Goal: Transaction & Acquisition: Purchase product/service

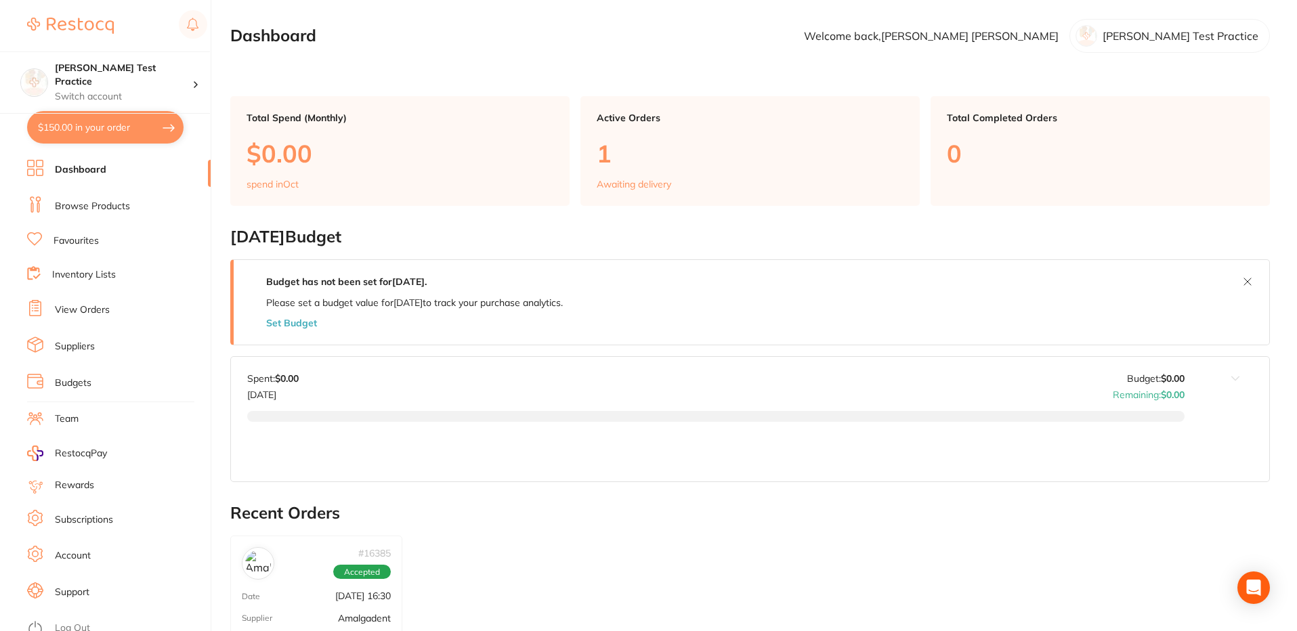
click at [103, 205] on link "Browse Products" at bounding box center [92, 207] width 75 height 14
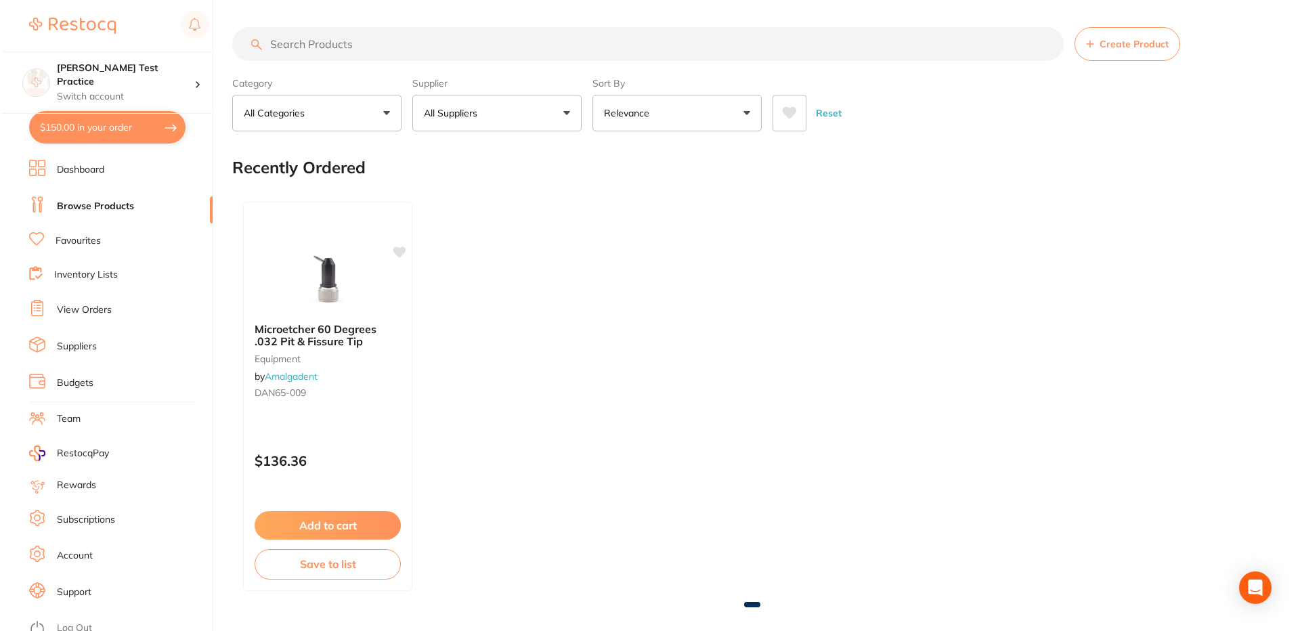
scroll to position [9, 0]
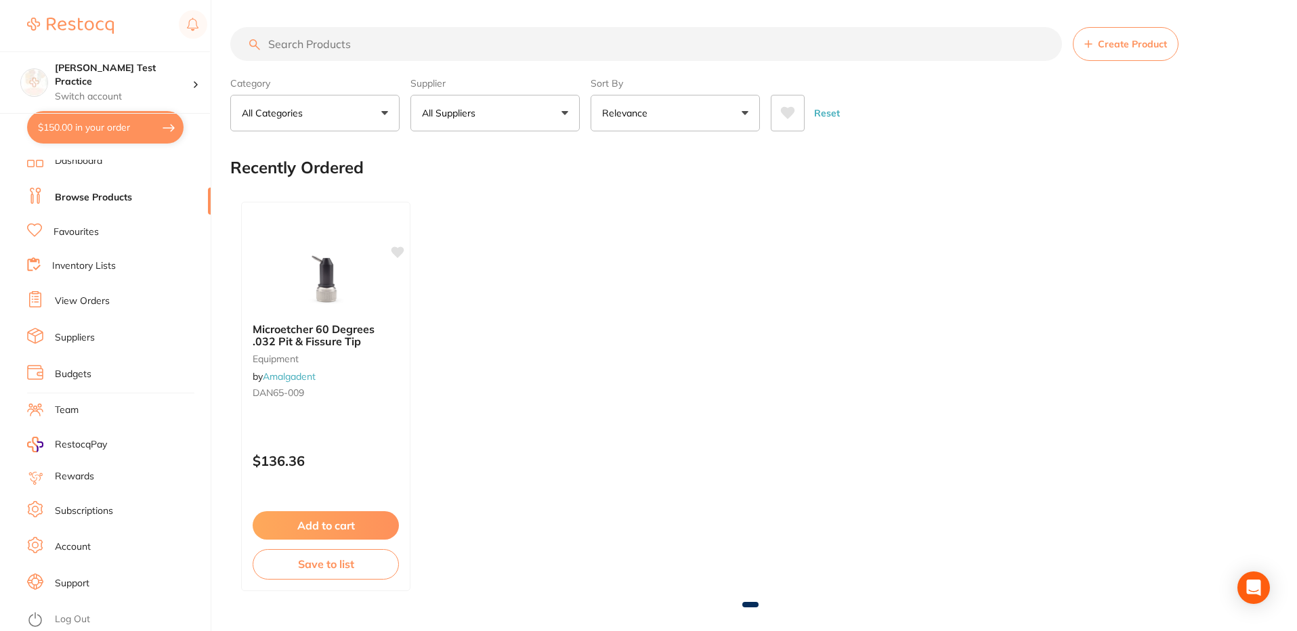
click at [83, 302] on link "View Orders" at bounding box center [82, 302] width 55 height 14
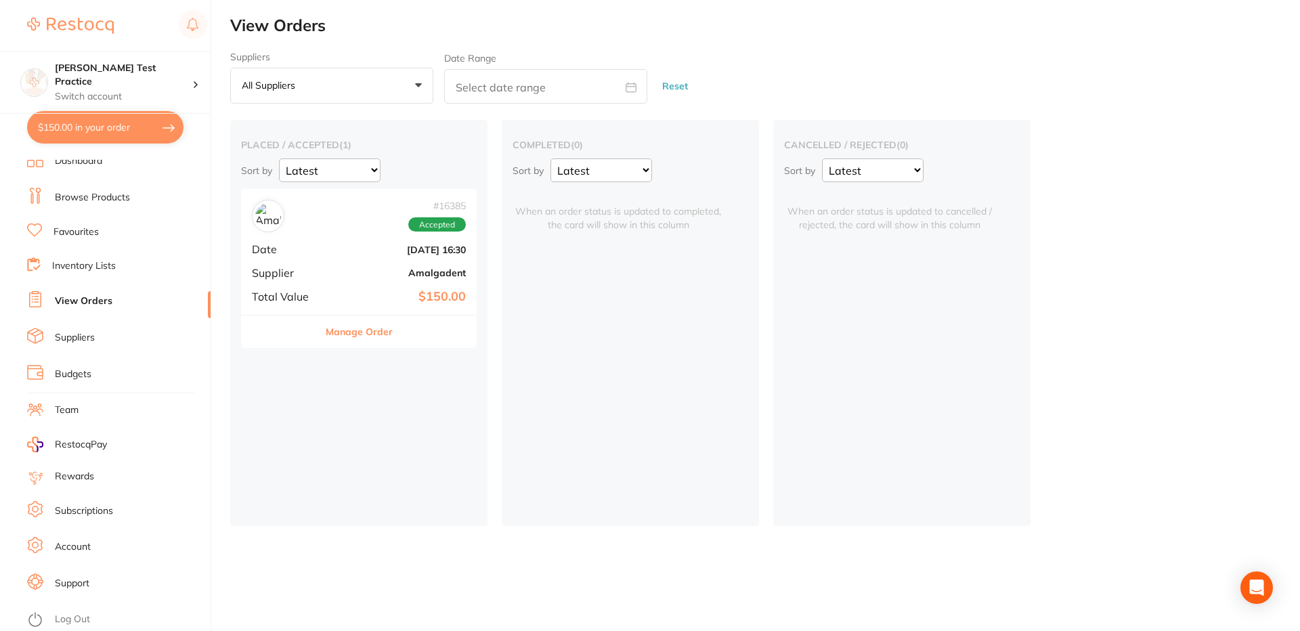
click at [54, 275] on li "Inventory Lists" at bounding box center [119, 266] width 184 height 18
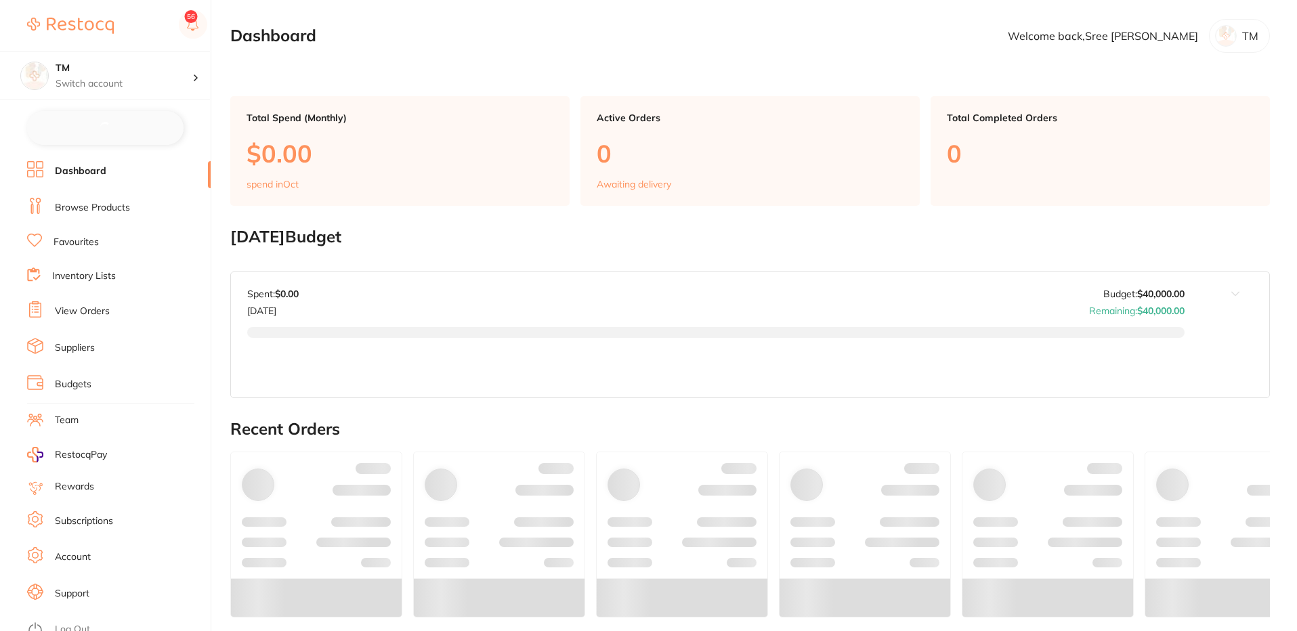
checkbox input "false"
click at [121, 197] on li "Browse Products" at bounding box center [119, 206] width 184 height 20
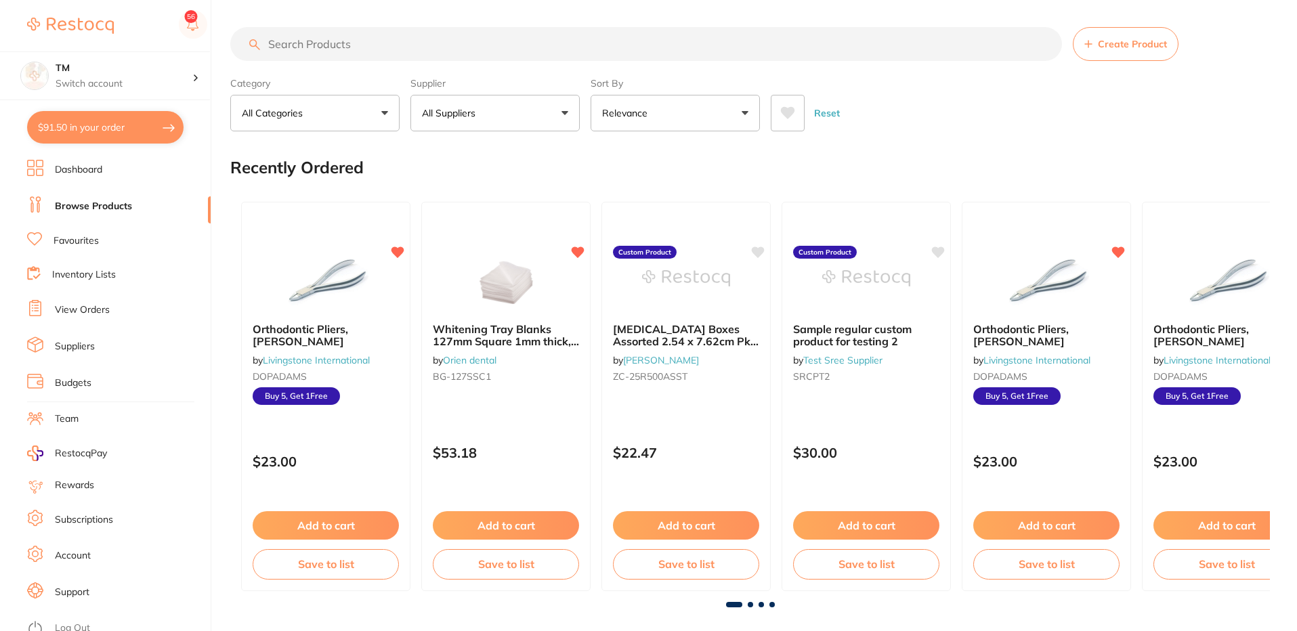
scroll to position [919, 0]
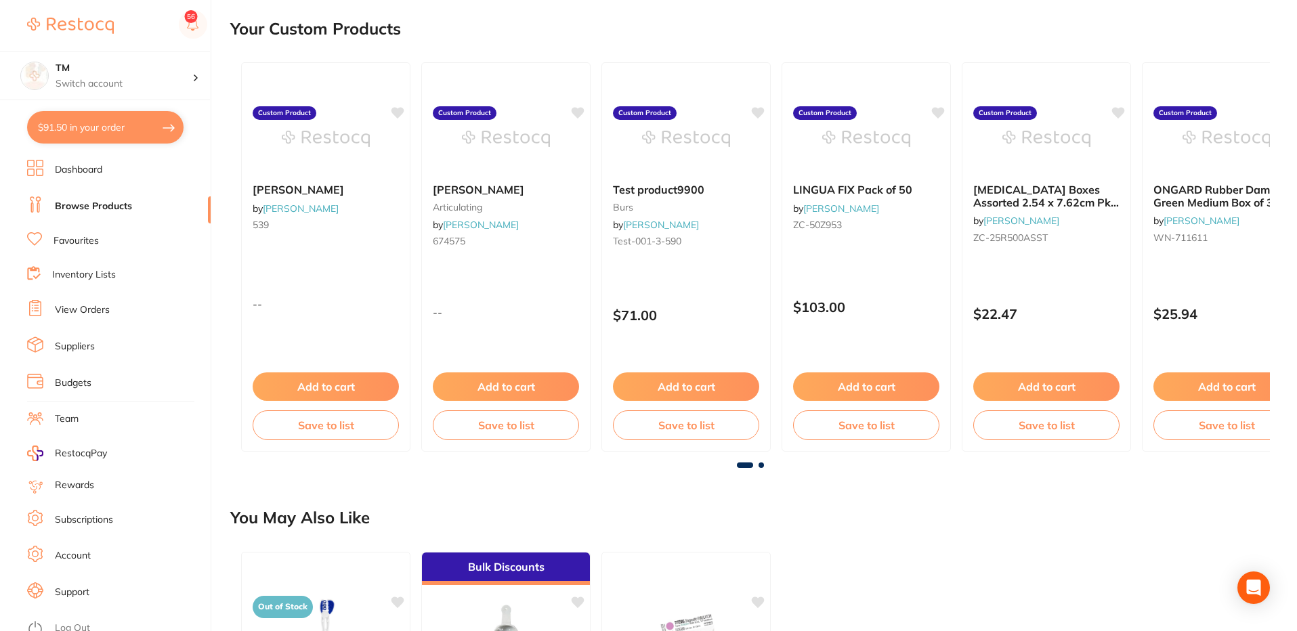
click at [83, 270] on link "Inventory Lists" at bounding box center [84, 275] width 64 height 14
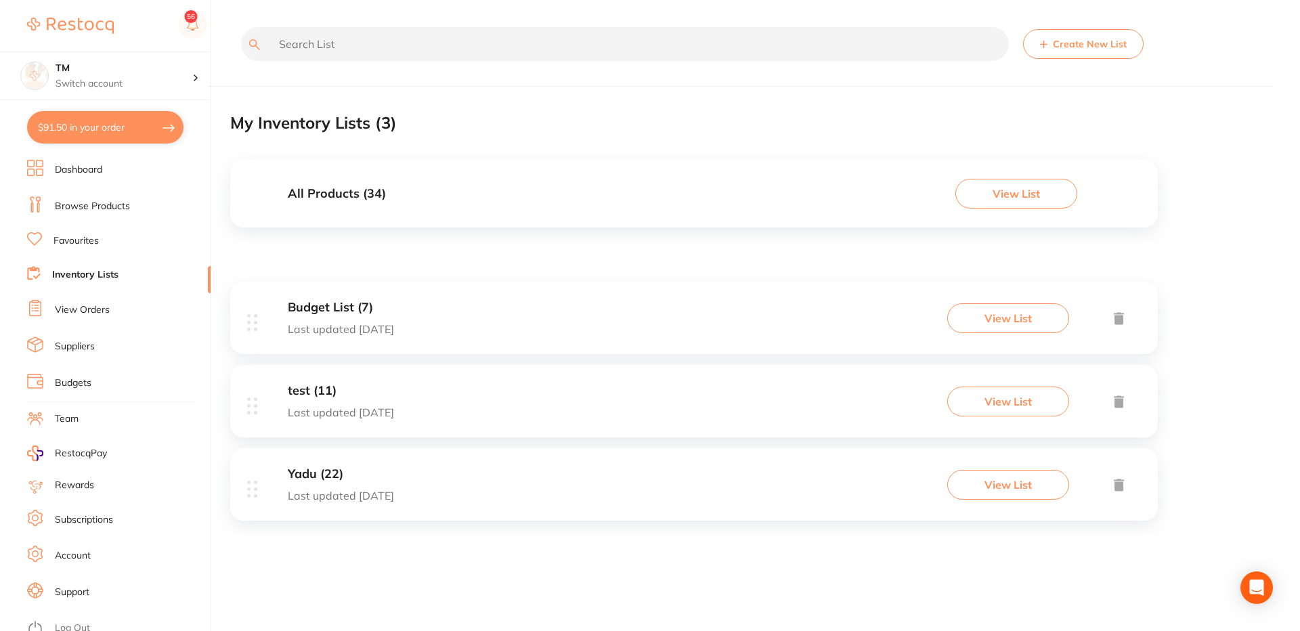
click at [990, 321] on button "View List" at bounding box center [1008, 318] width 122 height 30
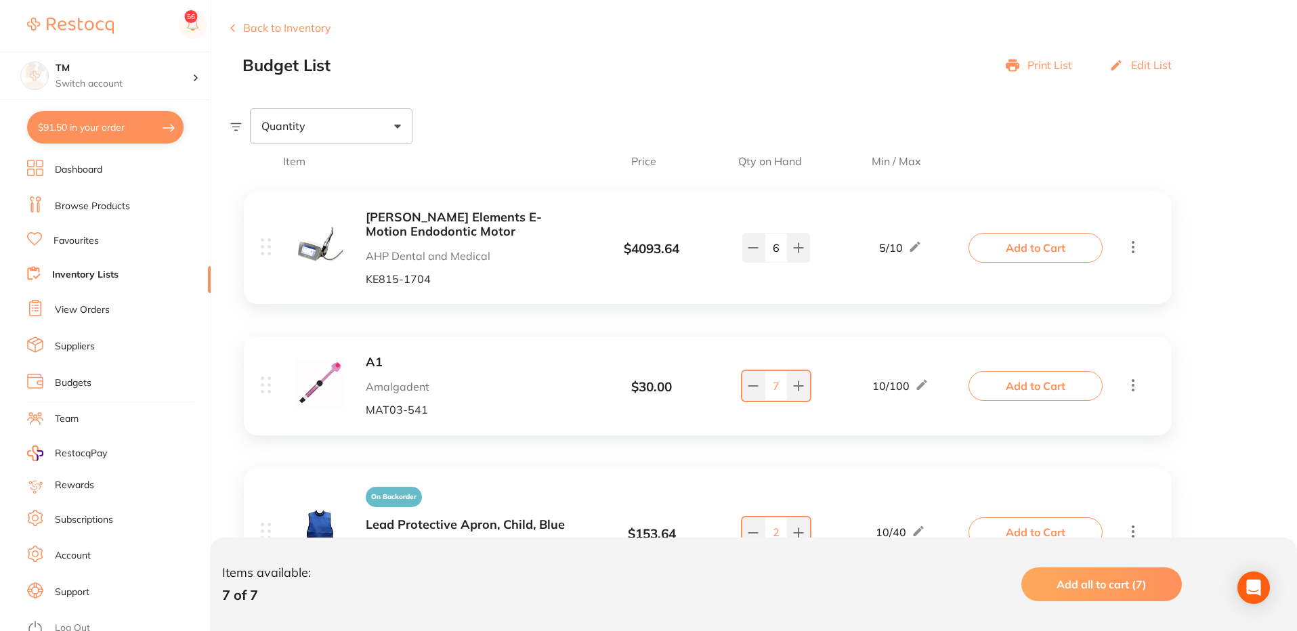
scroll to position [159, 0]
click at [1019, 242] on button "Add to Cart" at bounding box center [1035, 246] width 134 height 30
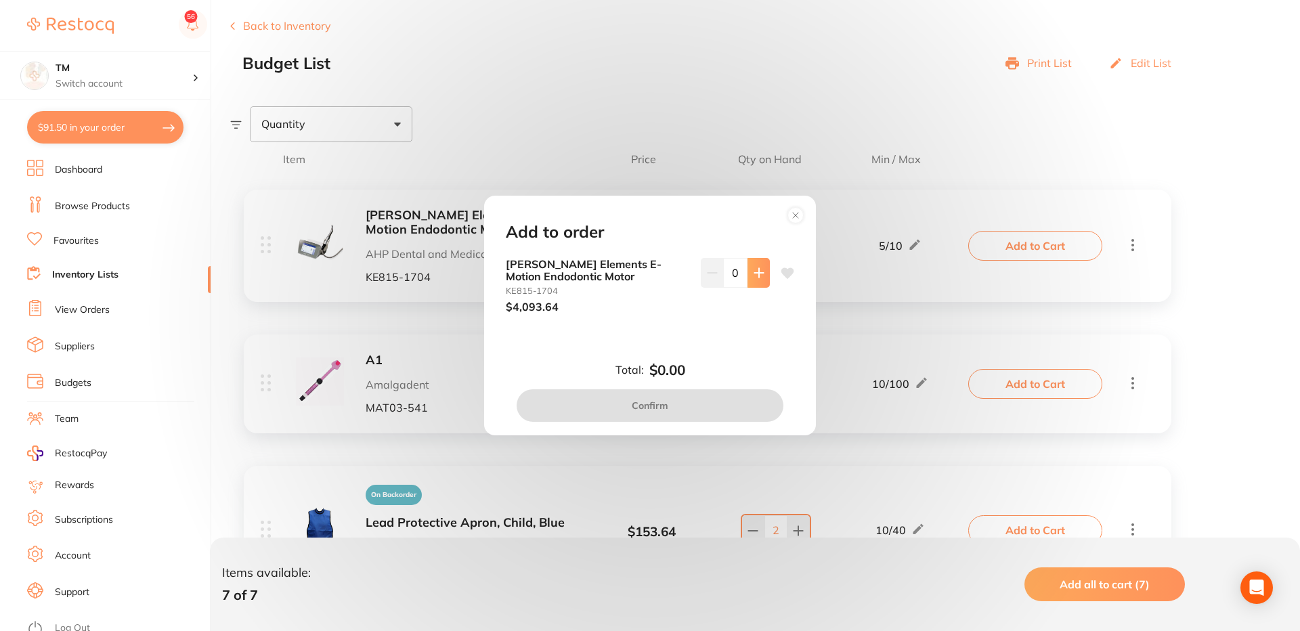
click at [760, 272] on icon at bounding box center [759, 273] width 11 height 11
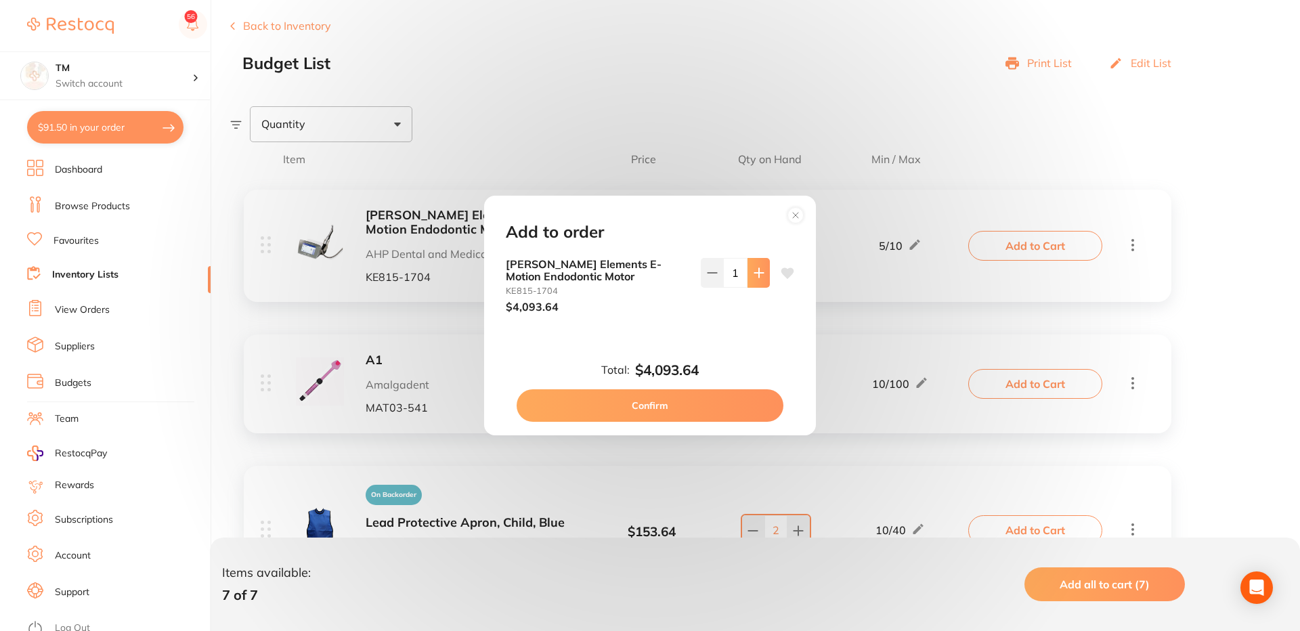
click at [760, 272] on icon at bounding box center [759, 273] width 11 height 11
type input "5"
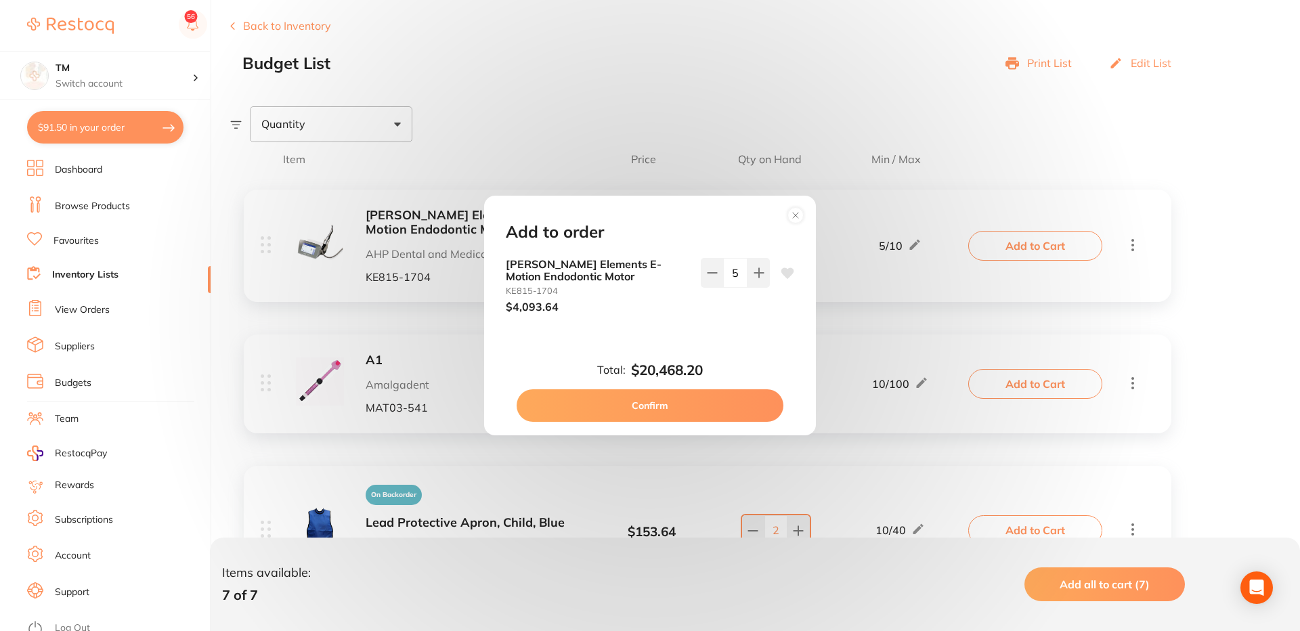
click at [672, 407] on button "Confirm" at bounding box center [650, 405] width 267 height 33
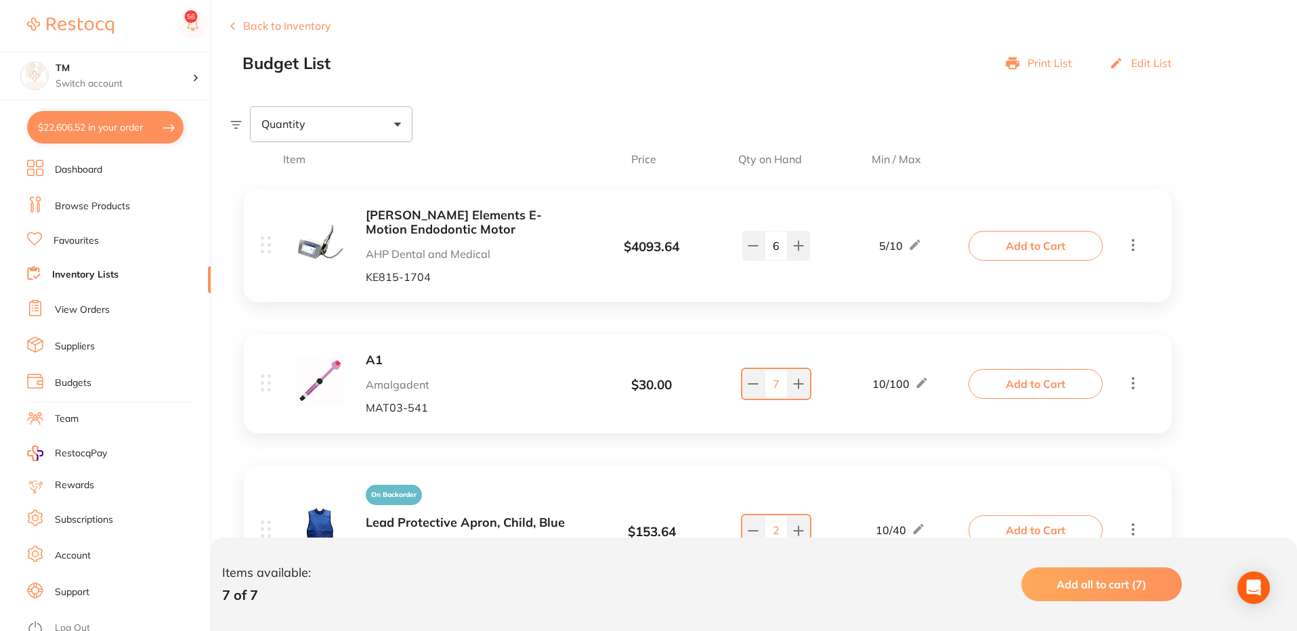
click at [113, 129] on button "$22,606.52 in your order" at bounding box center [105, 127] width 156 height 33
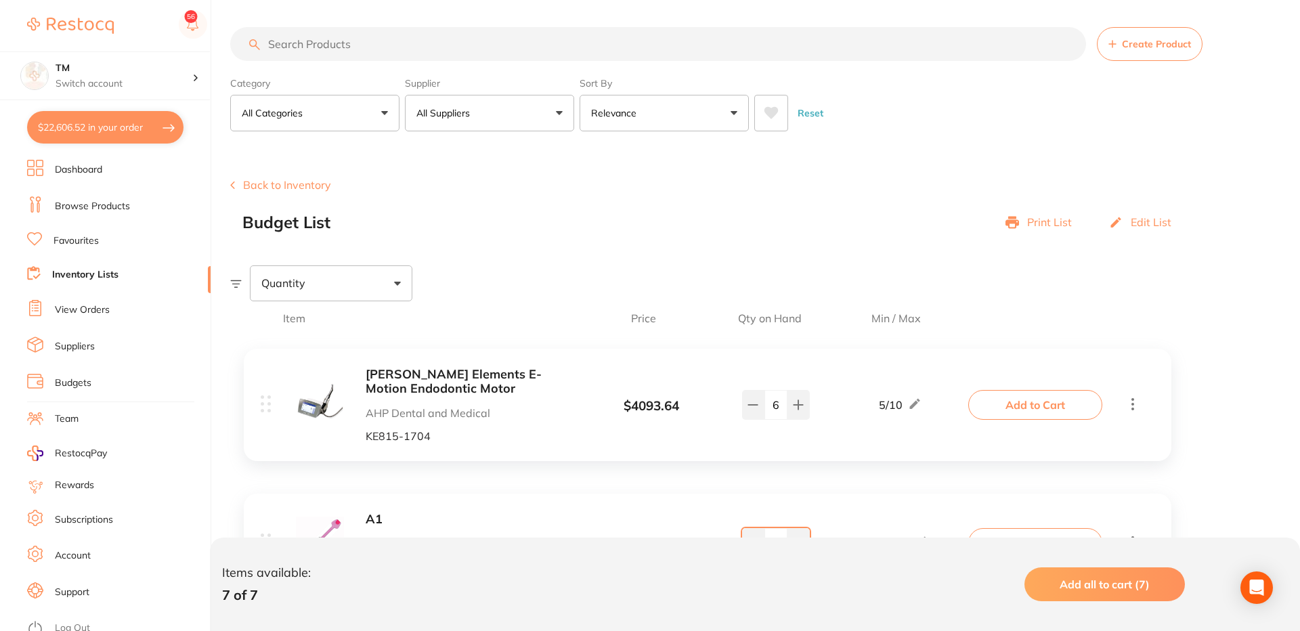
checkbox input "true"
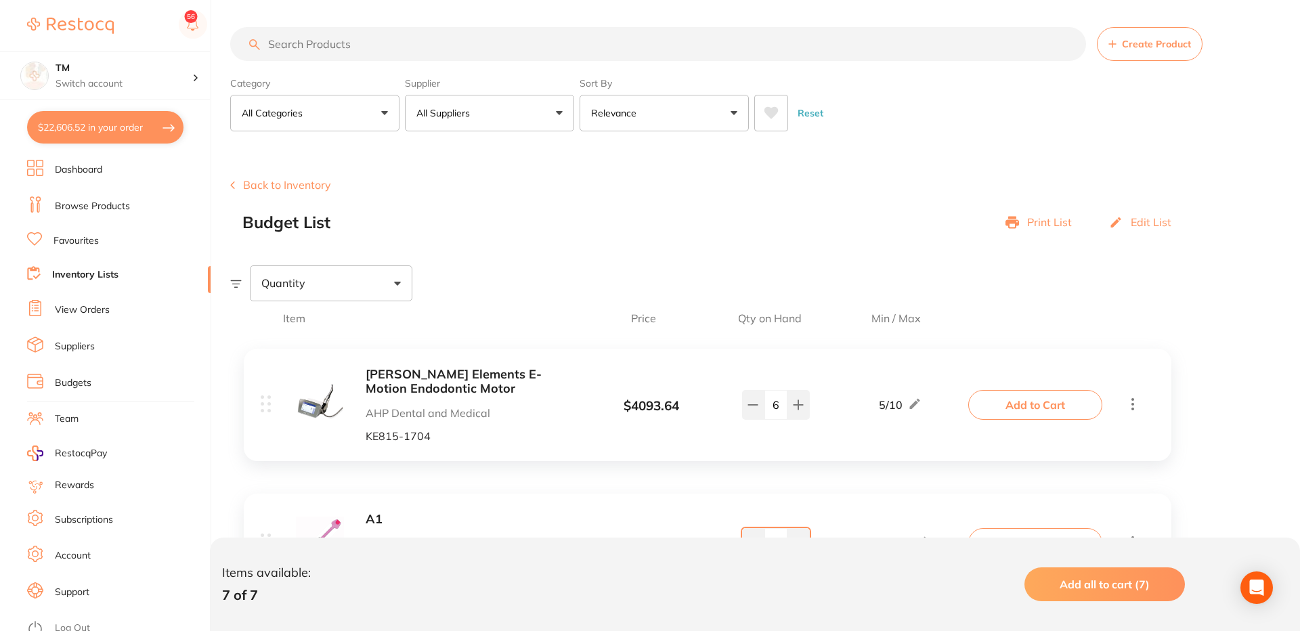
checkbox input "true"
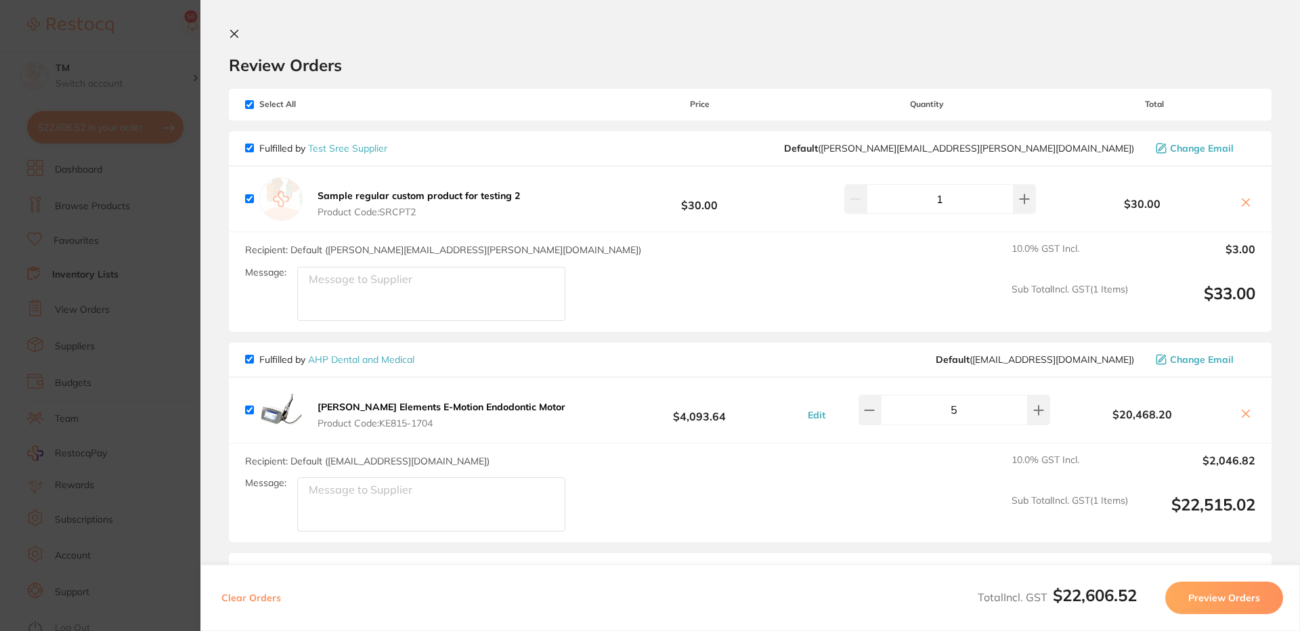
click at [250, 100] on input "checkbox" at bounding box center [249, 104] width 9 height 9
checkbox input "false"
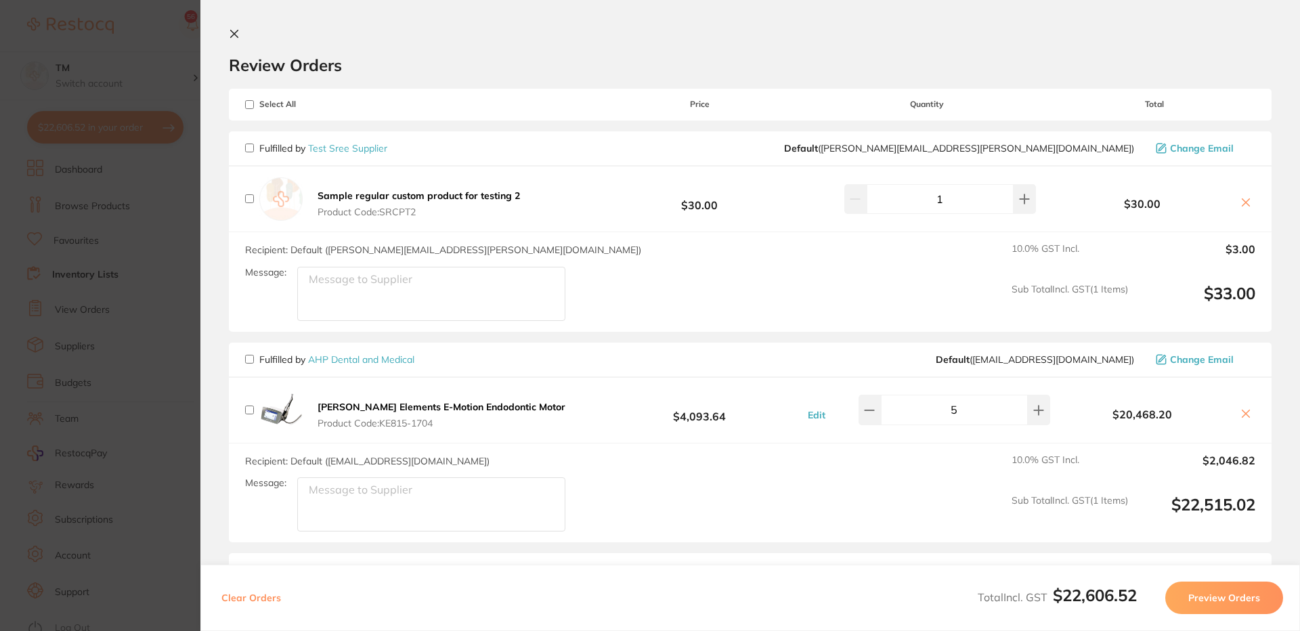
checkbox input "false"
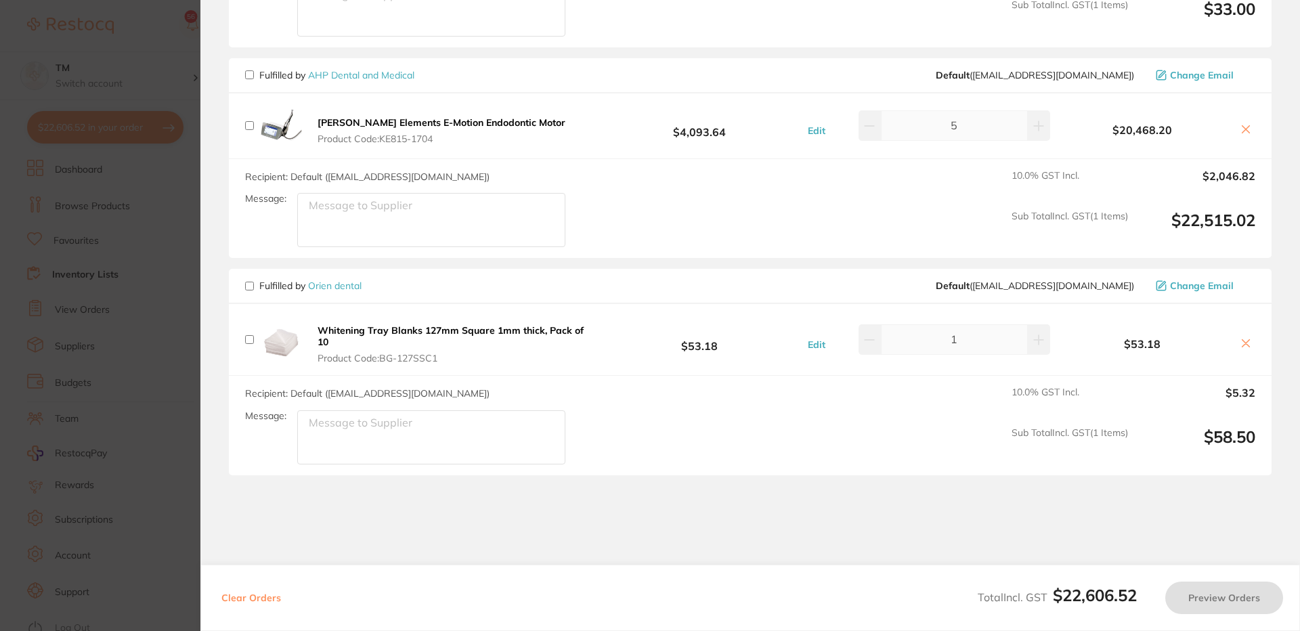
scroll to position [282, 0]
click at [175, 243] on section "Update RRP Set your pre negotiated price for this item. Item Agreed RRP (excl. …" at bounding box center [650, 315] width 1300 height 631
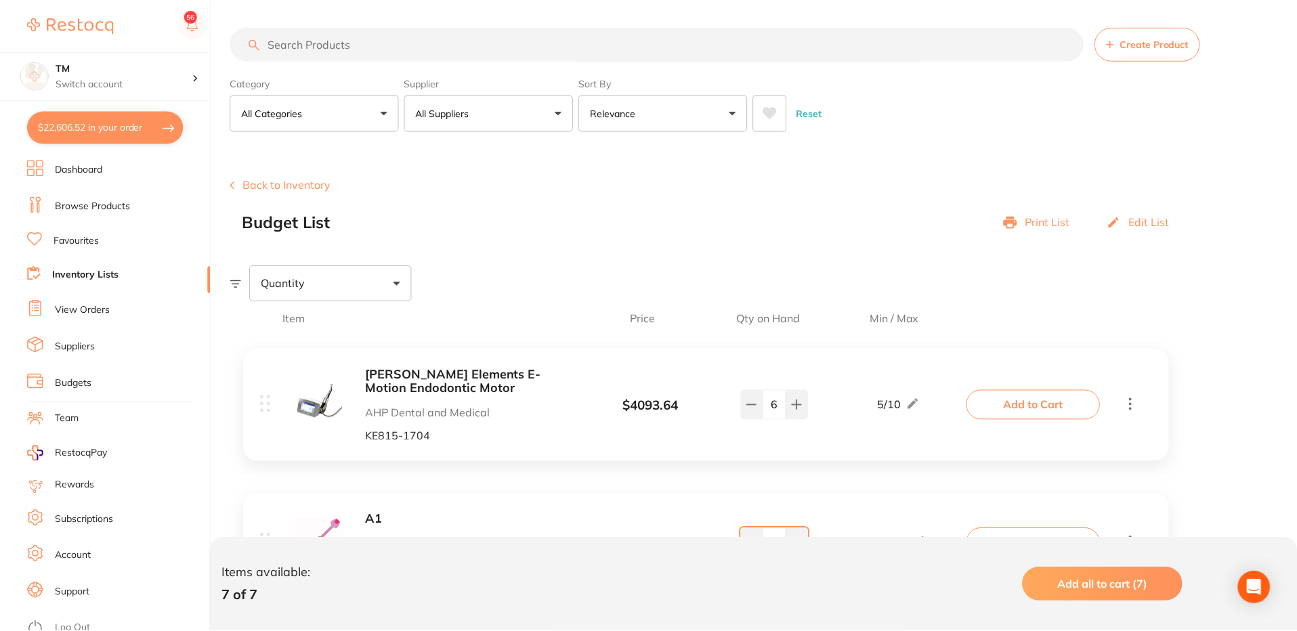
scroll to position [159, 0]
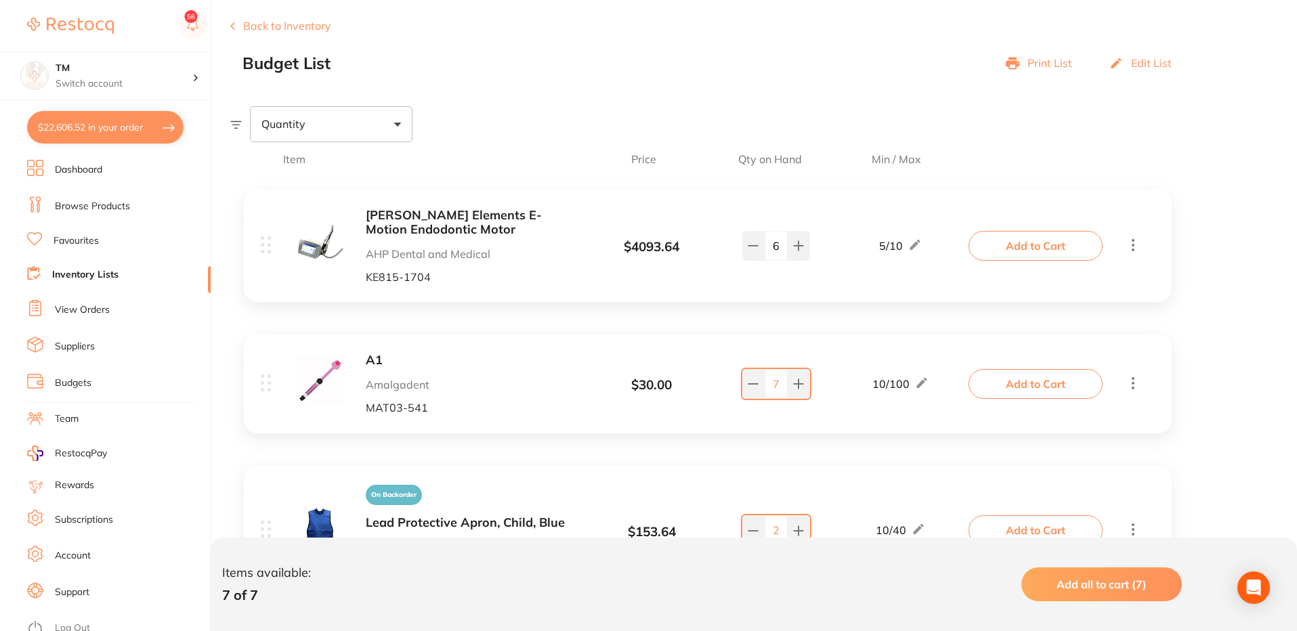
click at [140, 119] on button "$22,606.52 in your order" at bounding box center [105, 127] width 156 height 33
checkbox input "true"
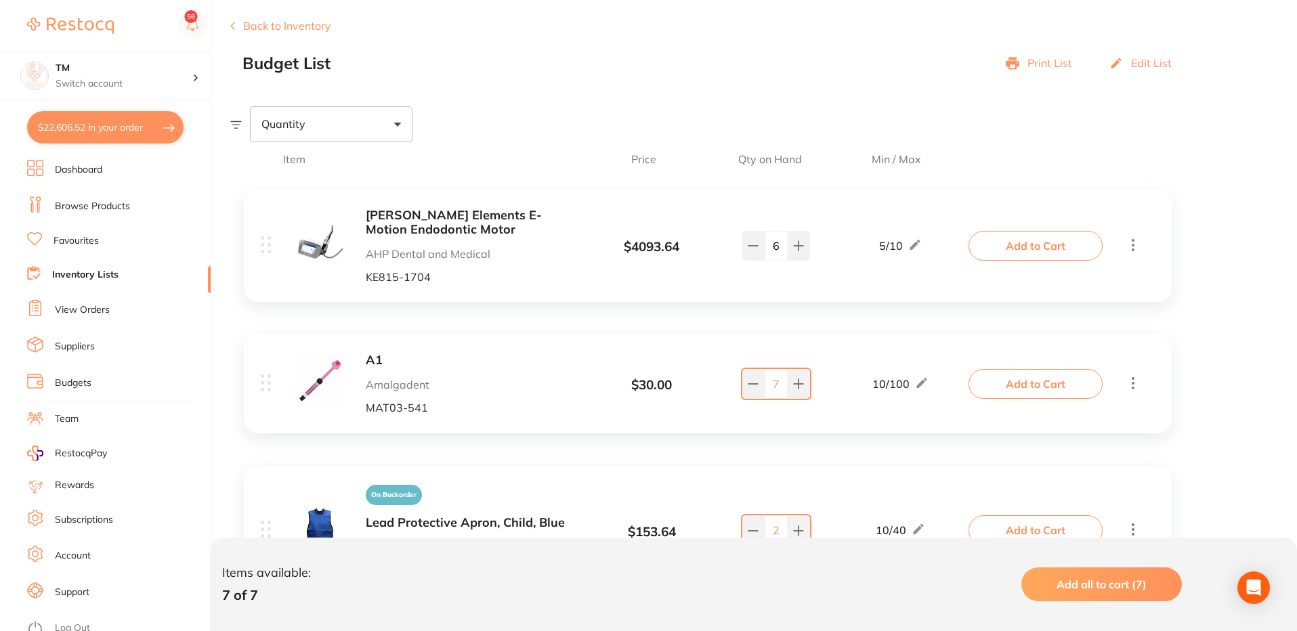
checkbox input "true"
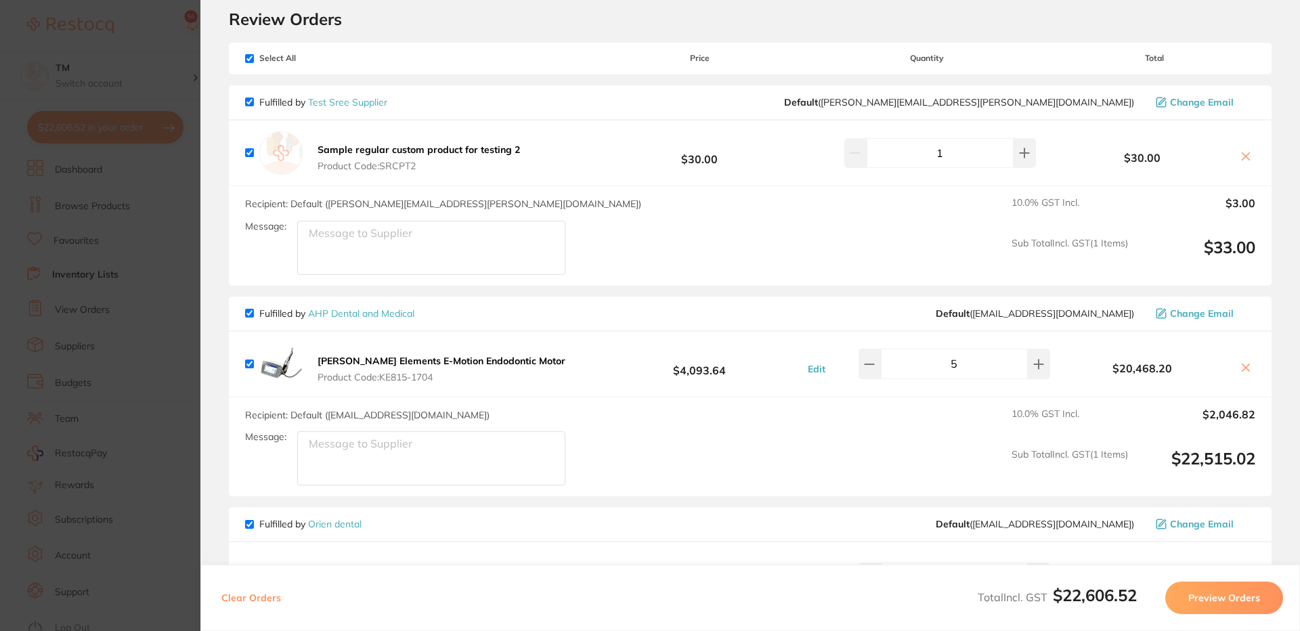
scroll to position [0, 0]
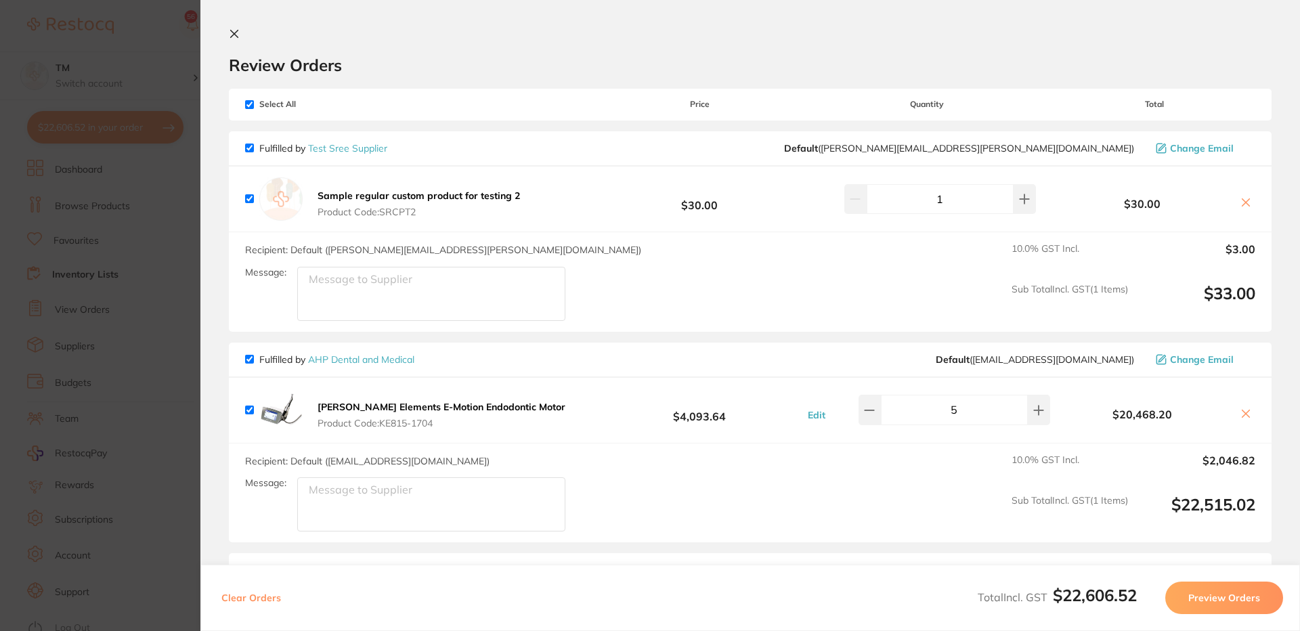
click at [250, 102] on input "checkbox" at bounding box center [249, 104] width 9 height 9
checkbox input "false"
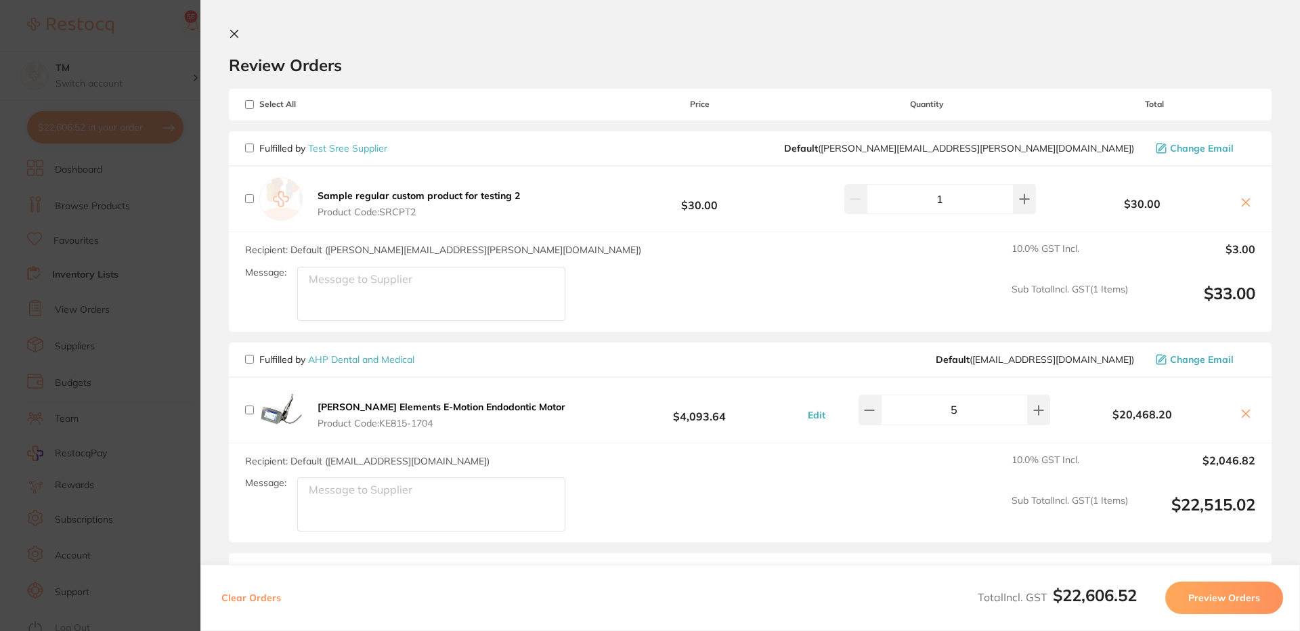
checkbox input "false"
click at [246, 358] on input "checkbox" at bounding box center [249, 359] width 9 height 9
checkbox input "true"
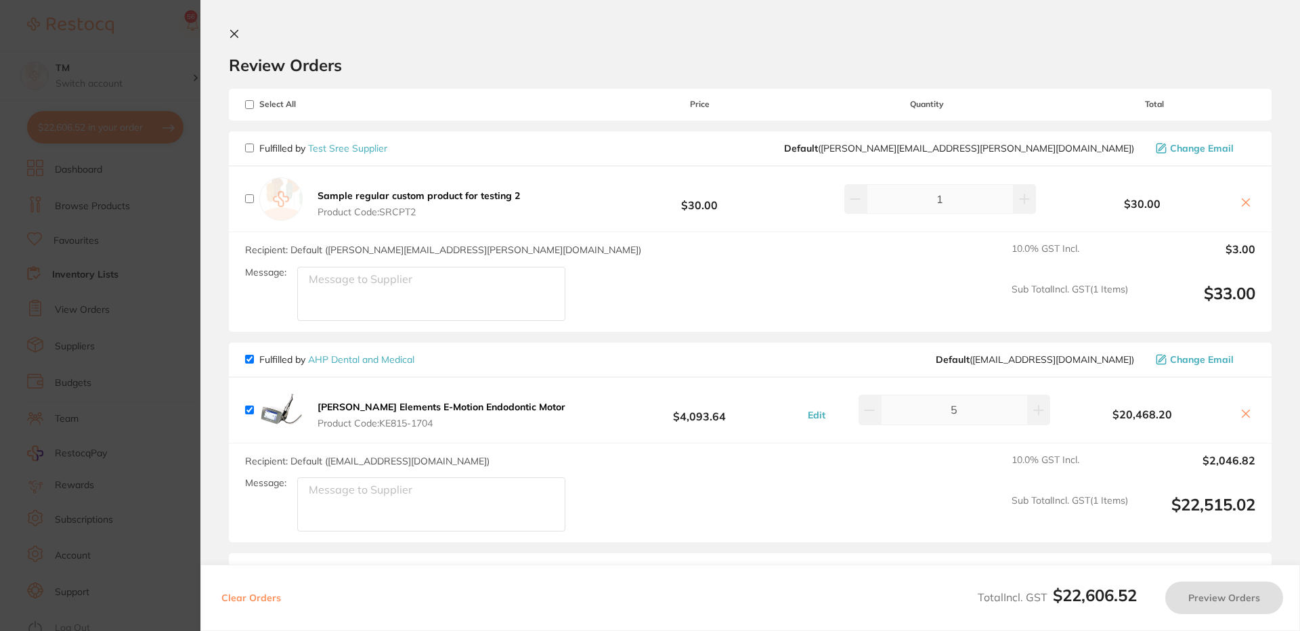
checkbox input "true"
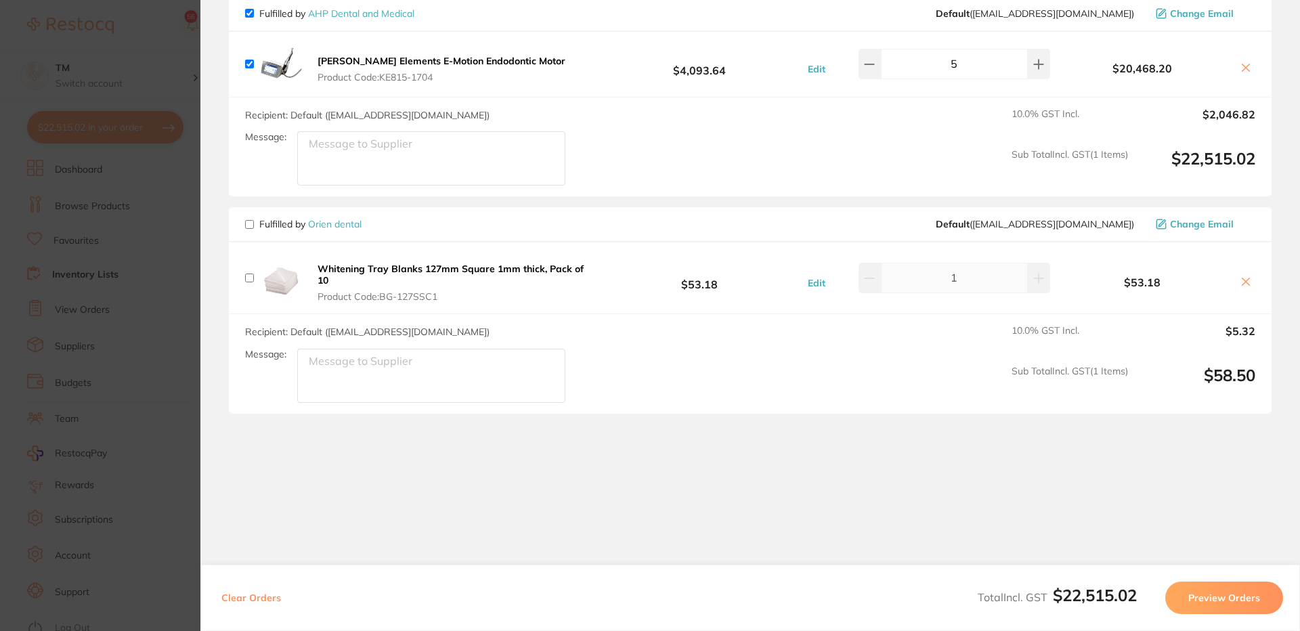
scroll to position [343, 0]
click at [1237, 603] on button "Preview Orders" at bounding box center [1224, 598] width 118 height 33
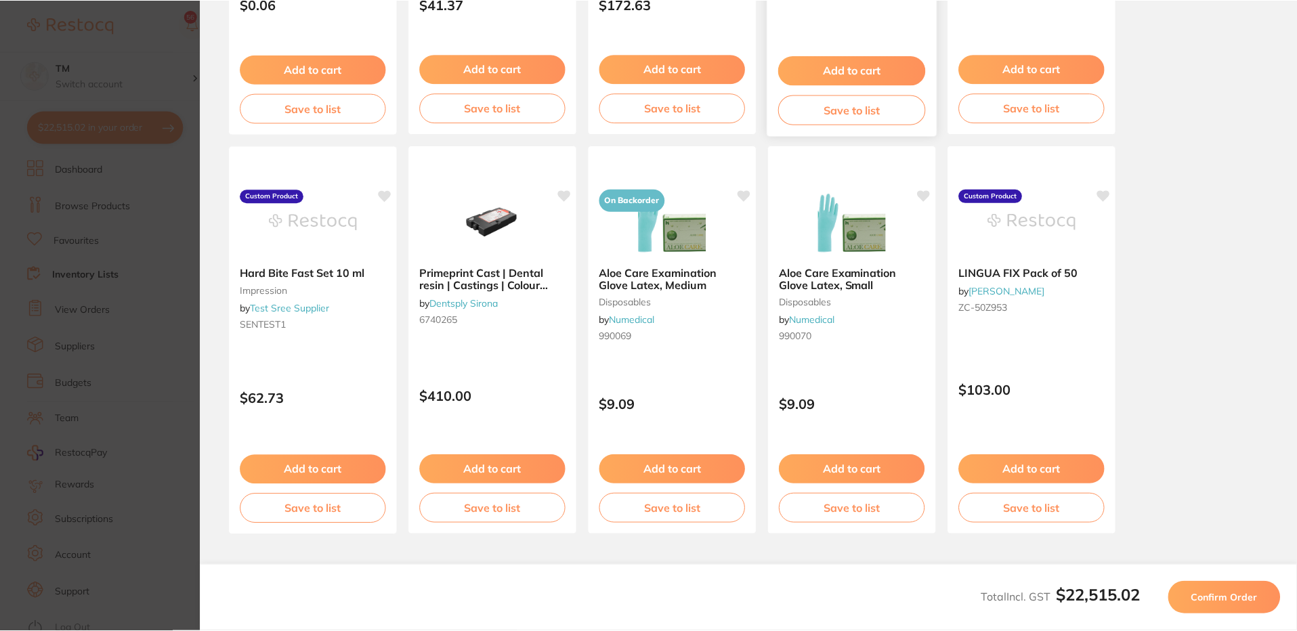
scroll to position [0, 0]
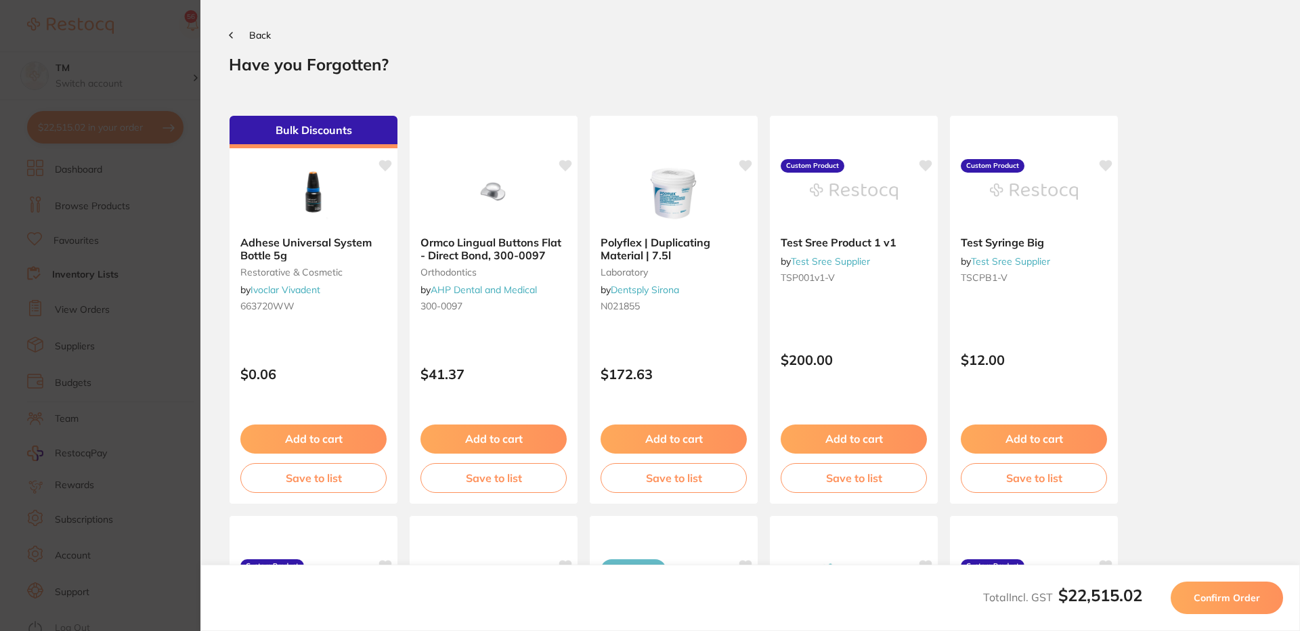
click at [1247, 603] on span "Confirm Order" at bounding box center [1227, 598] width 66 height 12
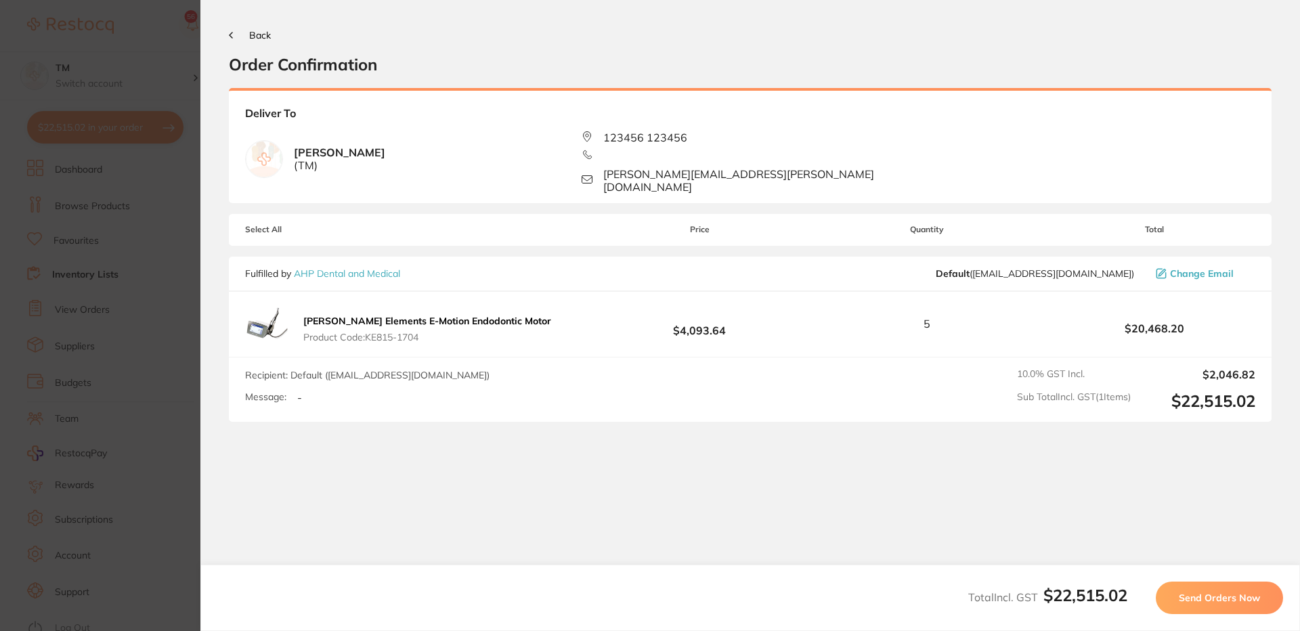
click at [1238, 601] on span "Send Orders Now" at bounding box center [1219, 598] width 81 height 12
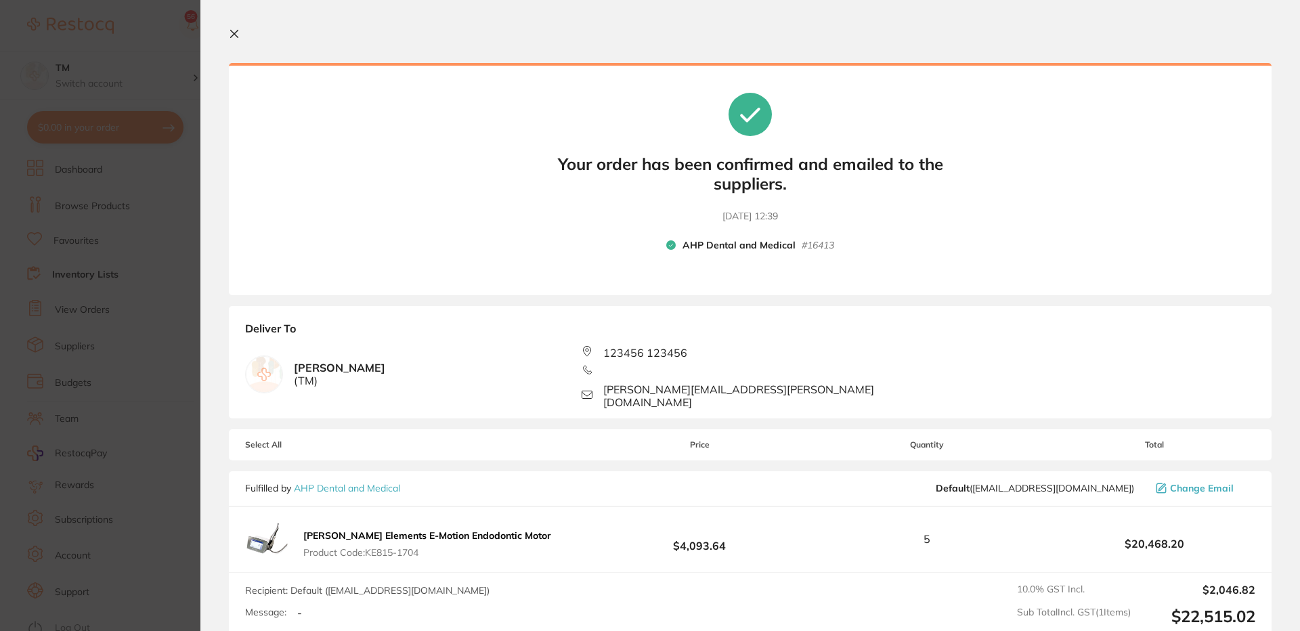
click at [239, 35] on icon at bounding box center [234, 33] width 11 height 11
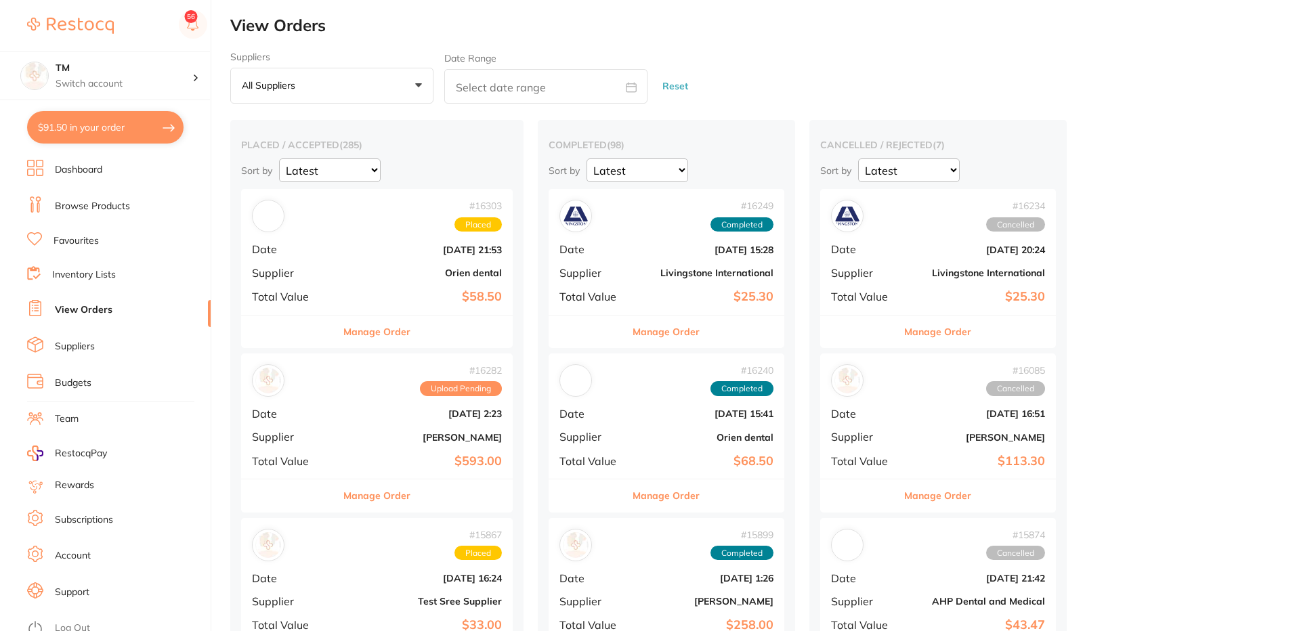
checkbox input "false"
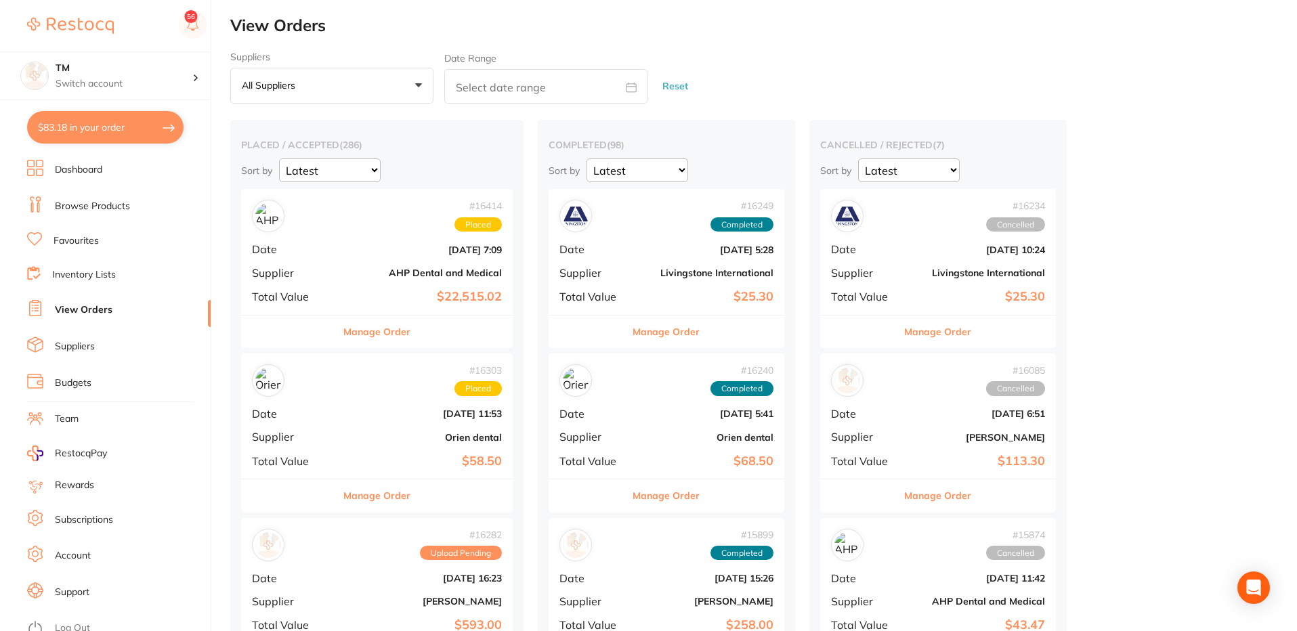
click at [343, 240] on div "# 16414 Placed Date Oct 3 2025, 7:09 Supplier AHP Dental and Medical Total Valu…" at bounding box center [377, 251] width 272 height 125
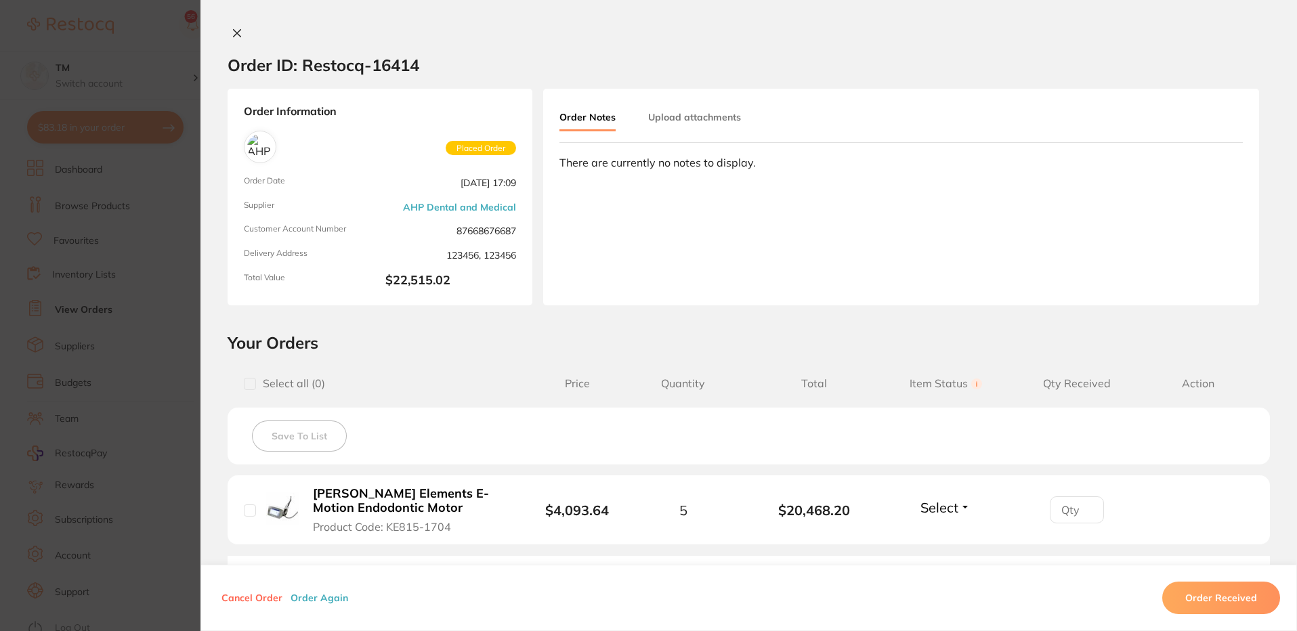
click at [234, 28] on icon at bounding box center [237, 33] width 11 height 11
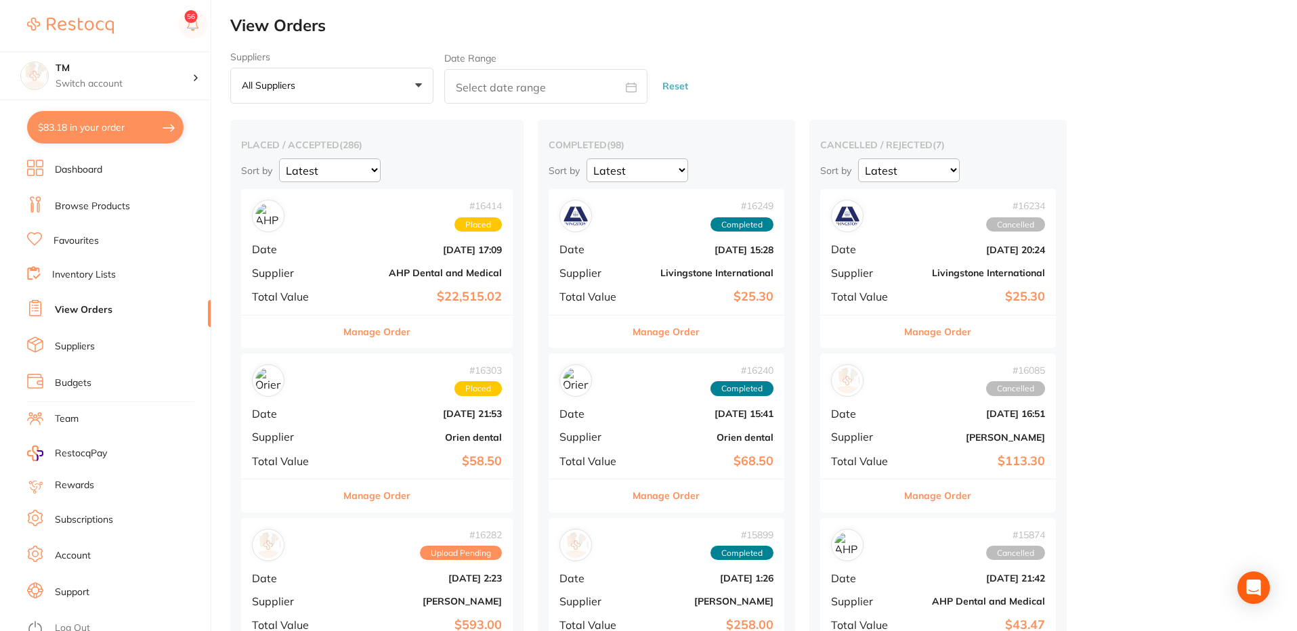
click at [88, 270] on link "Inventory Lists" at bounding box center [84, 275] width 64 height 14
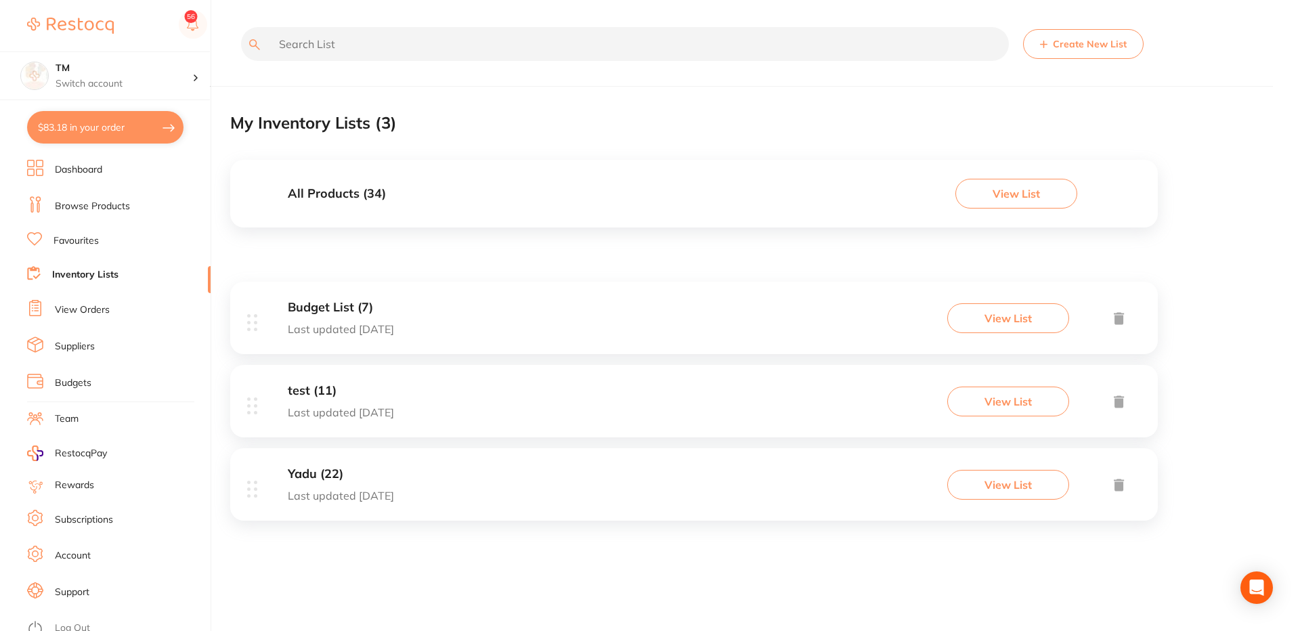
click at [989, 309] on button "View List" at bounding box center [1008, 318] width 122 height 30
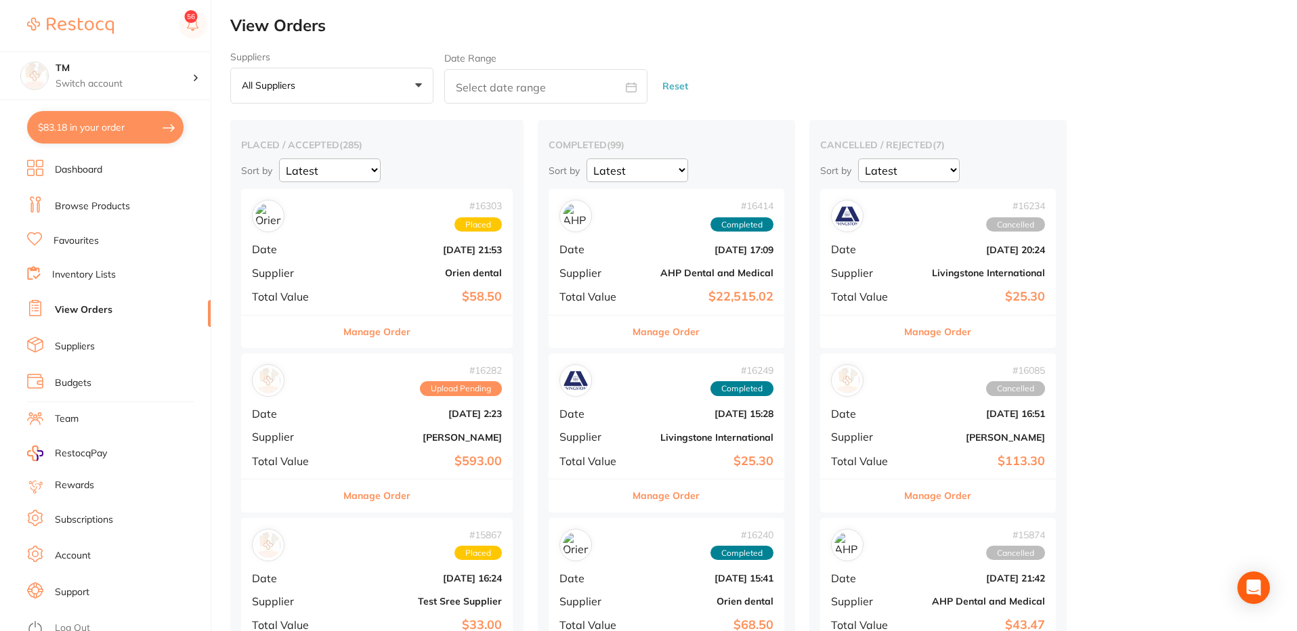
click at [580, 240] on div "# 16414 Completed Date Oct 3 2025, 17:09 Supplier AHP Dental and Medical Total …" at bounding box center [667, 251] width 236 height 125
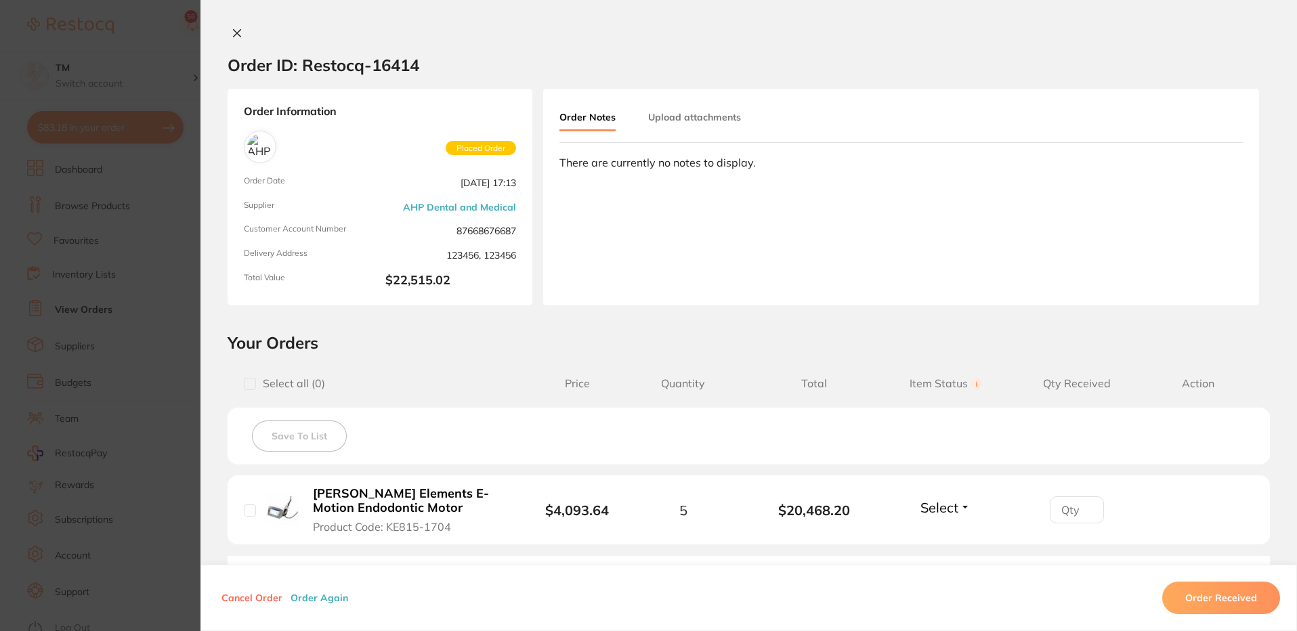
click at [156, 55] on section "Order ID: Restocq- 16414 Order Information Placed Order Order Date Oct 3 2025, …" at bounding box center [648, 315] width 1297 height 631
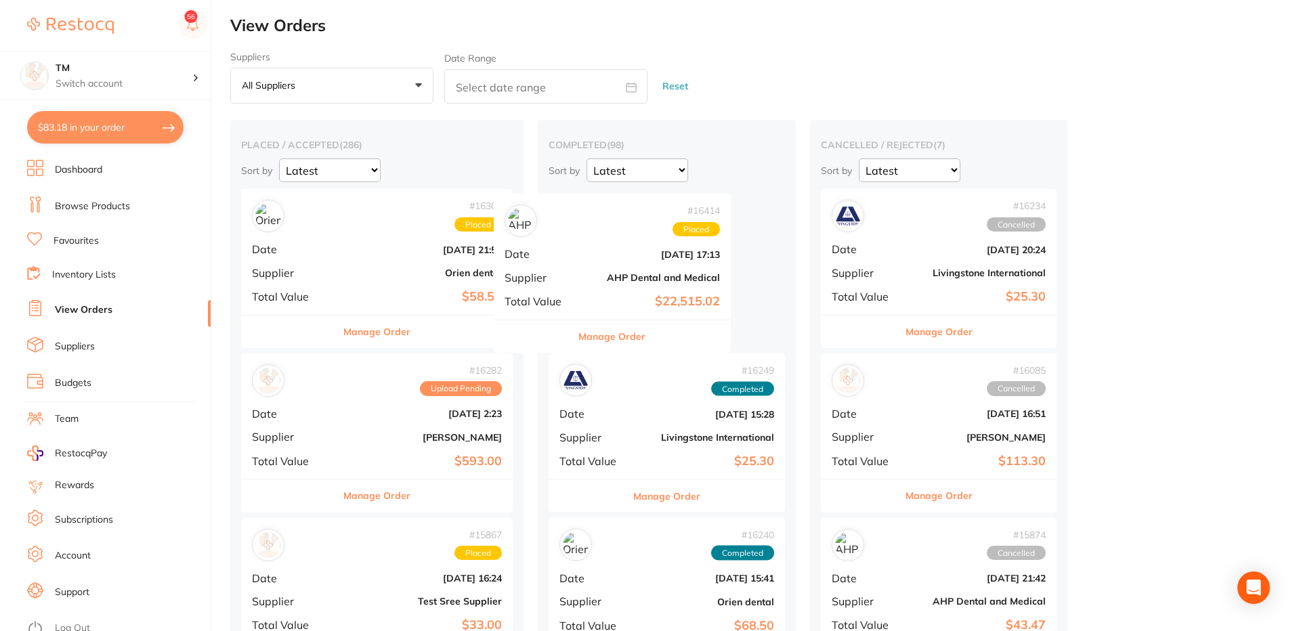
drag, startPoint x: 347, startPoint y: 252, endPoint x: 606, endPoint y: 257, distance: 258.7
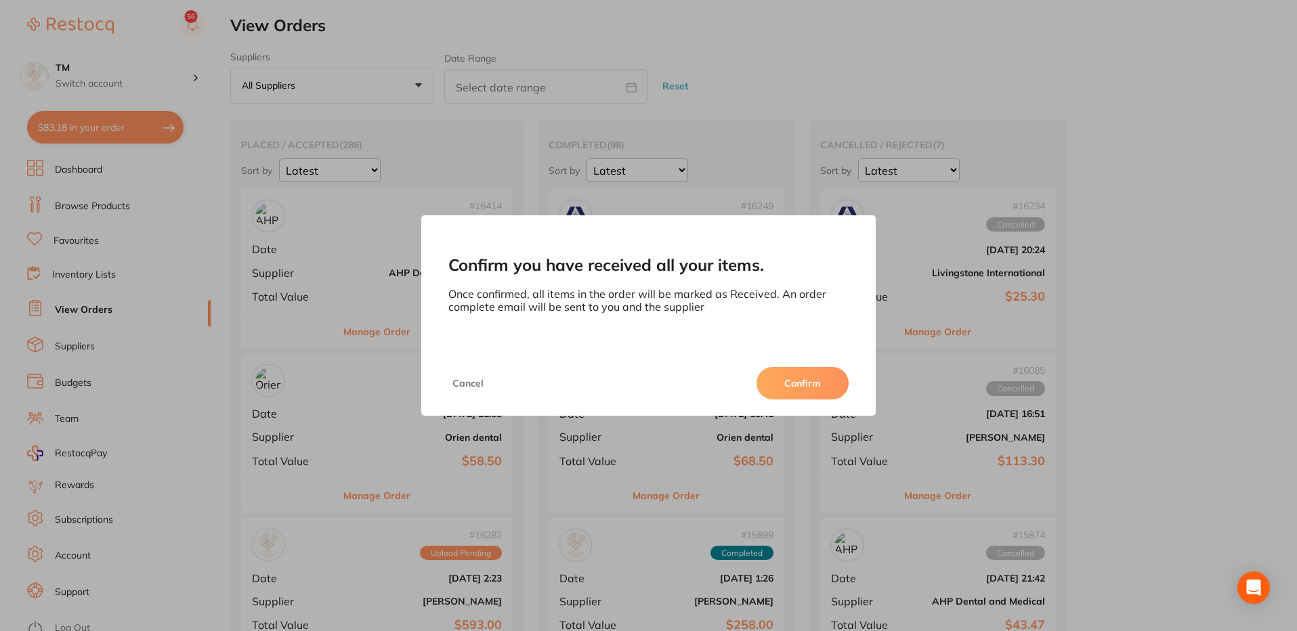
click at [805, 381] on button "Confirm" at bounding box center [802, 383] width 92 height 33
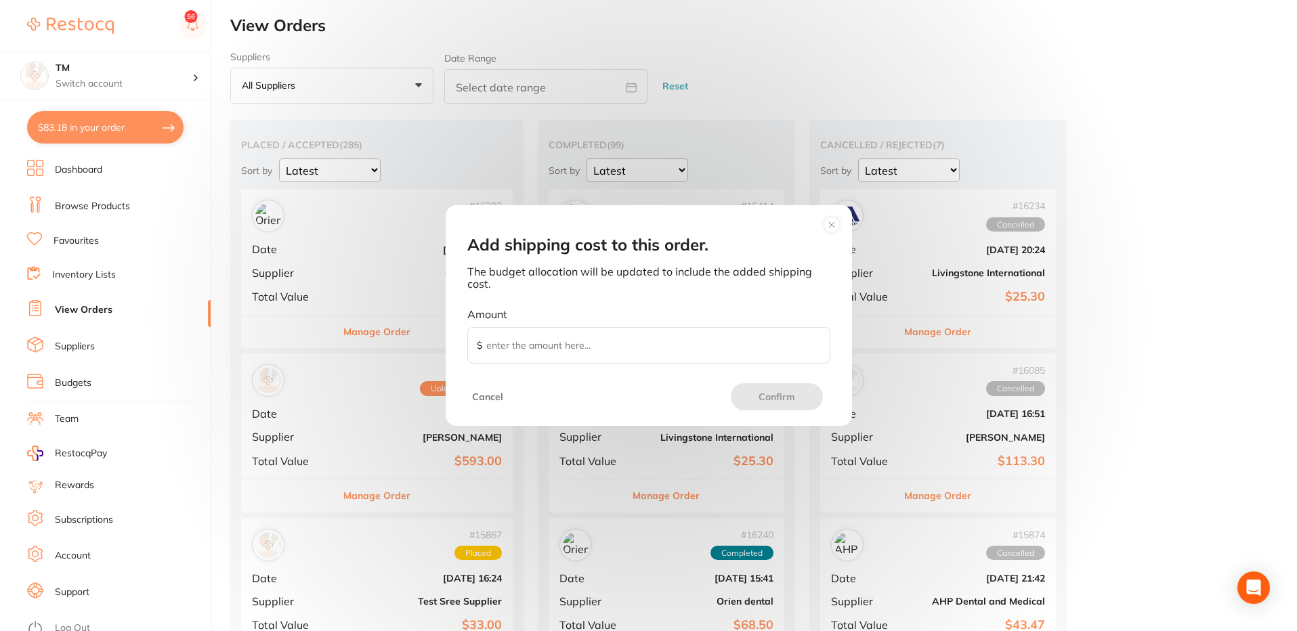
click at [627, 345] on input "Amount $" at bounding box center [648, 345] width 363 height 37
click at [833, 225] on circle at bounding box center [831, 225] width 16 height 16
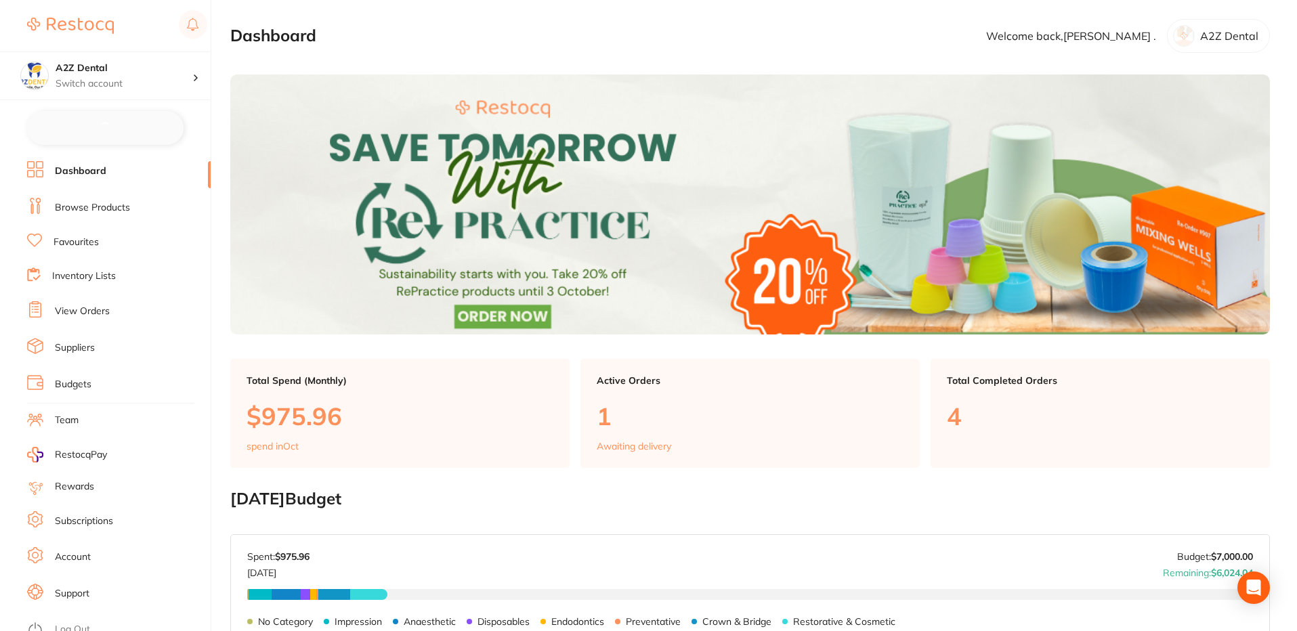
checkbox input "false"
